Goal: Entertainment & Leisure: Consume media (video, audio)

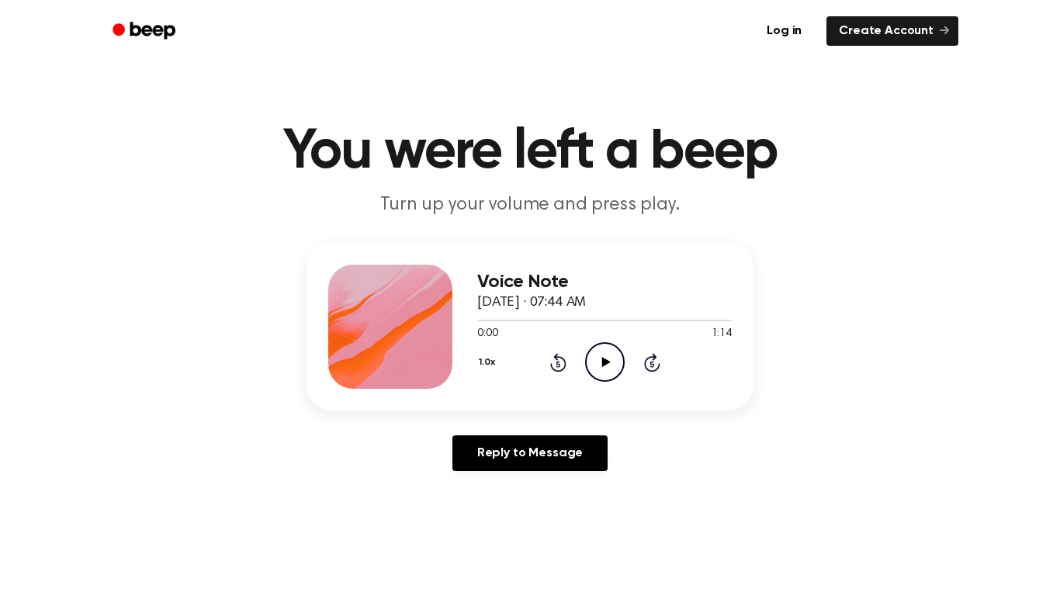
click at [613, 371] on icon "Play Audio" at bounding box center [605, 362] width 40 height 40
click at [588, 363] on icon "Play Audio" at bounding box center [605, 362] width 40 height 40
click at [614, 363] on icon "Play Audio" at bounding box center [605, 362] width 40 height 40
